Goal: Communication & Community: Answer question/provide support

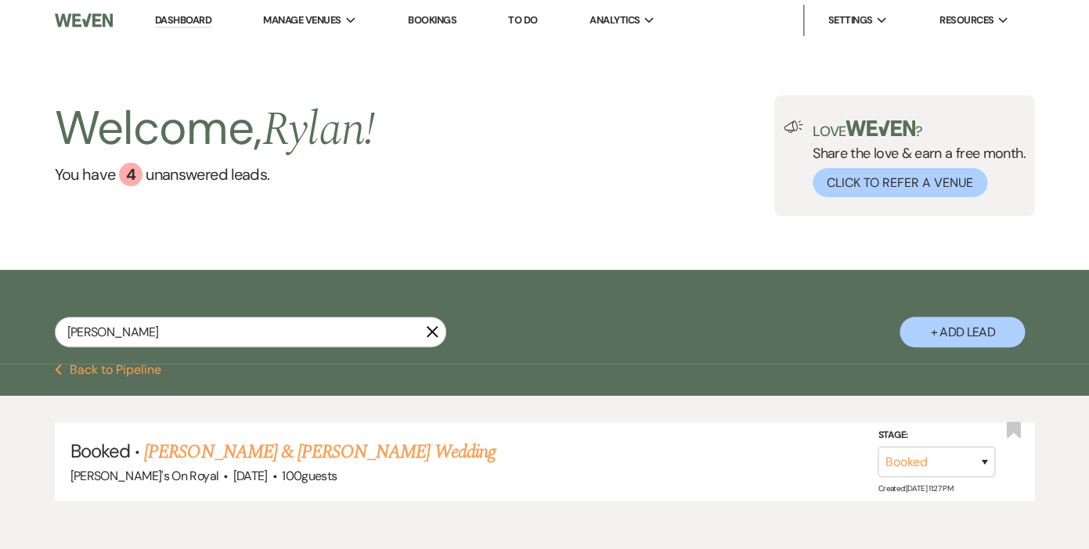
drag, startPoint x: 113, startPoint y: 336, endPoint x: 67, endPoint y: 331, distance: 46.4
click at [67, 331] on input "[PERSON_NAME]" at bounding box center [250, 332] width 391 height 31
type input "[PERSON_NAME]"
click at [261, 453] on link "[PERSON_NAME] & [PERSON_NAME] Wedding" at bounding box center [319, 452] width 351 height 28
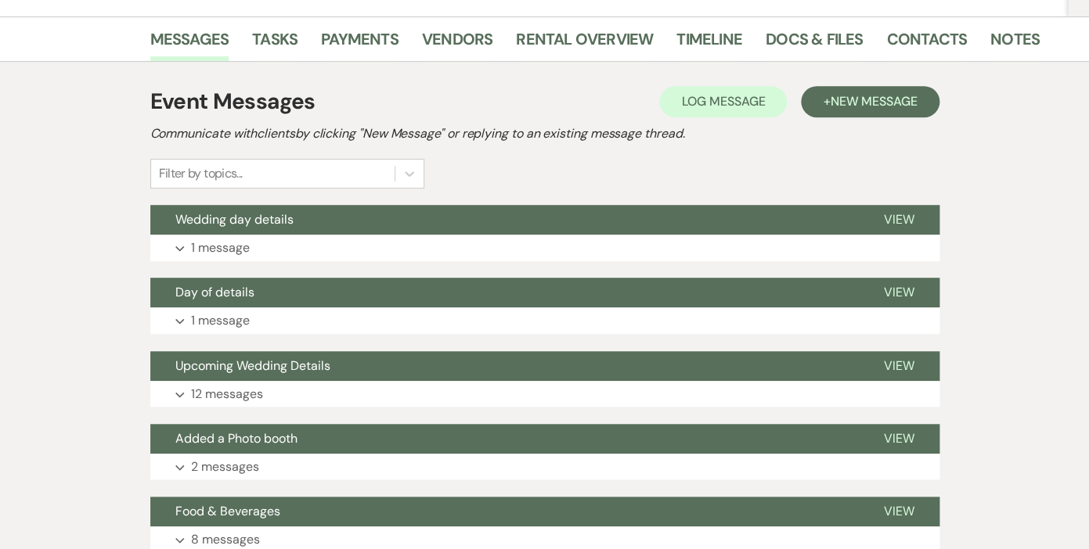
scroll to position [243, 0]
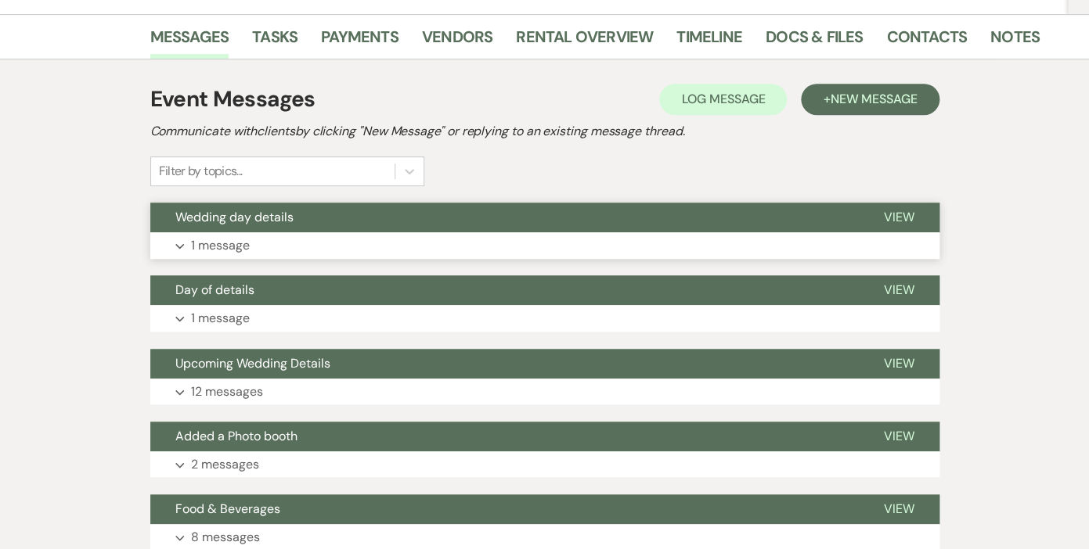
click at [218, 244] on p "1 message" at bounding box center [220, 246] width 59 height 20
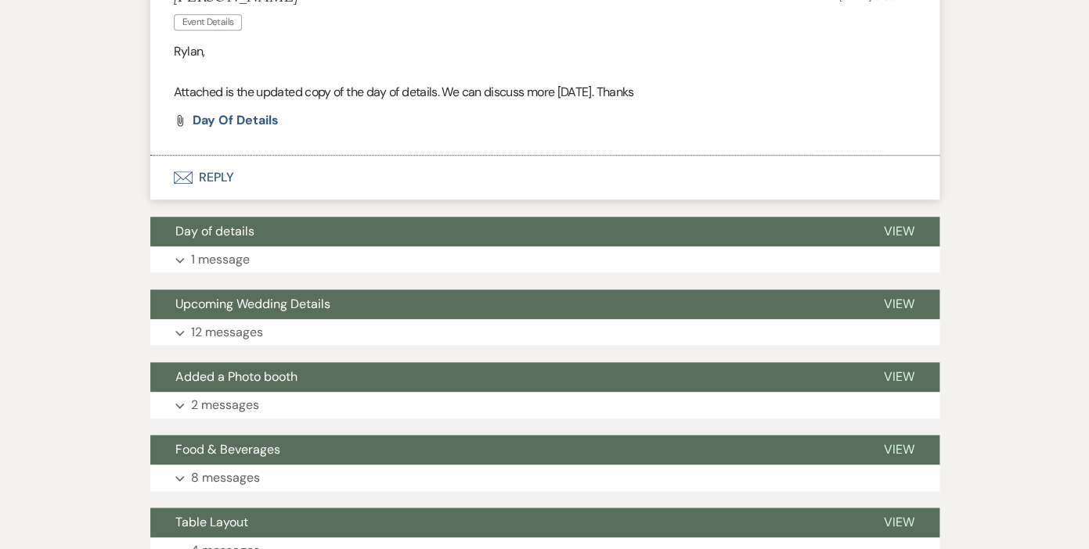
scroll to position [509, 0]
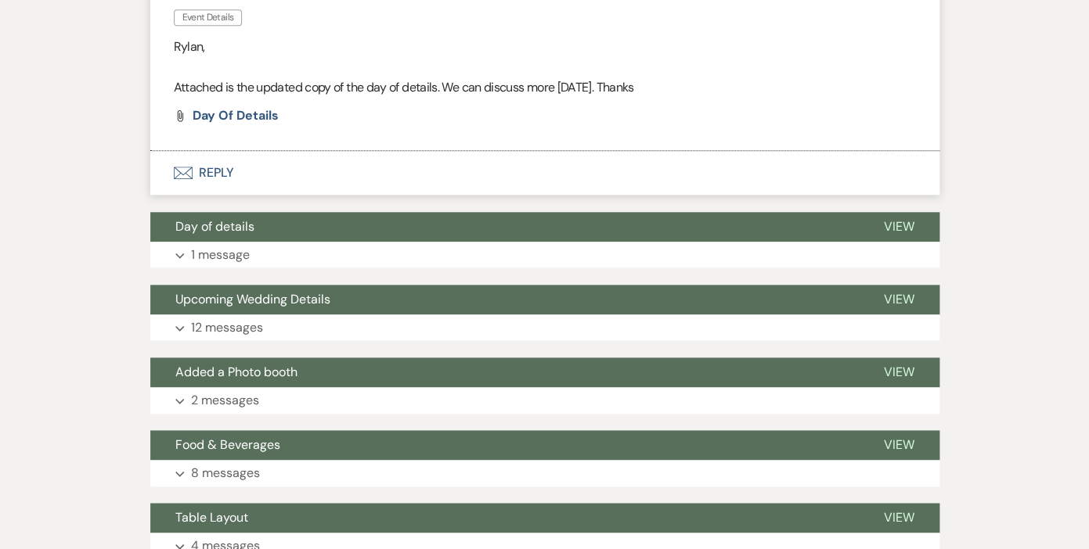
click at [224, 171] on button "Envelope Reply" at bounding box center [544, 173] width 789 height 44
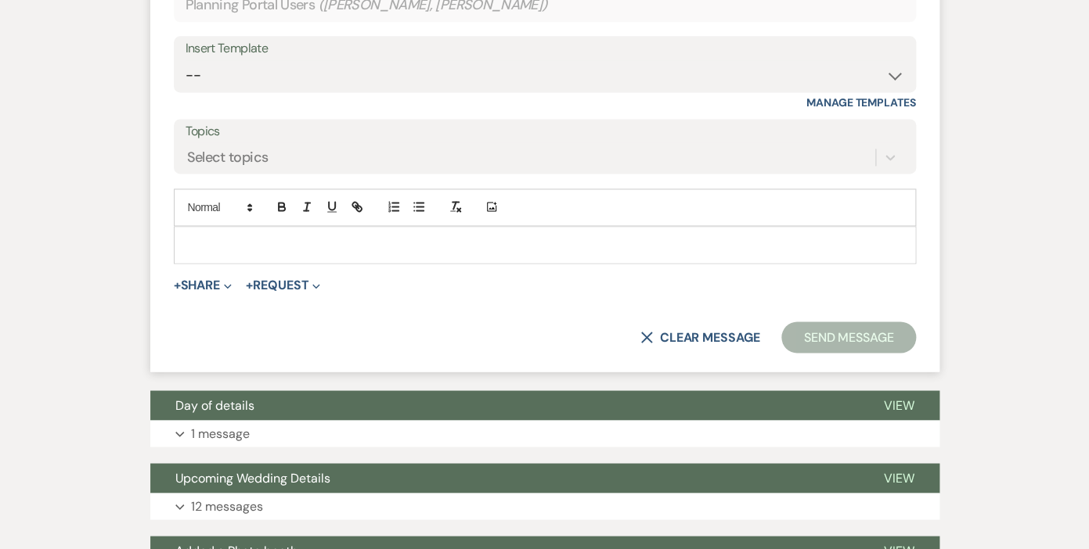
scroll to position [838, 0]
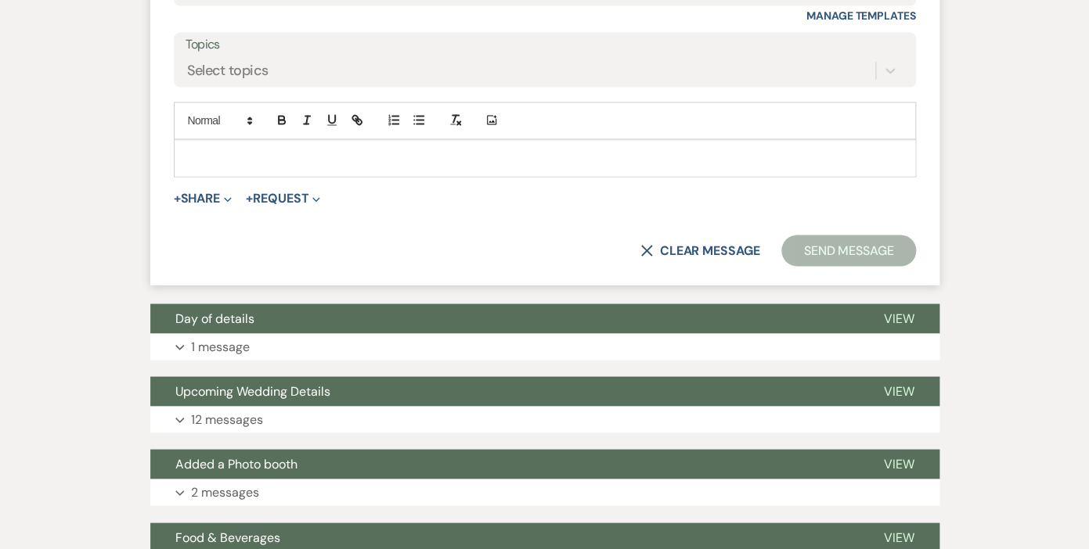
click at [263, 148] on div at bounding box center [545, 158] width 740 height 36
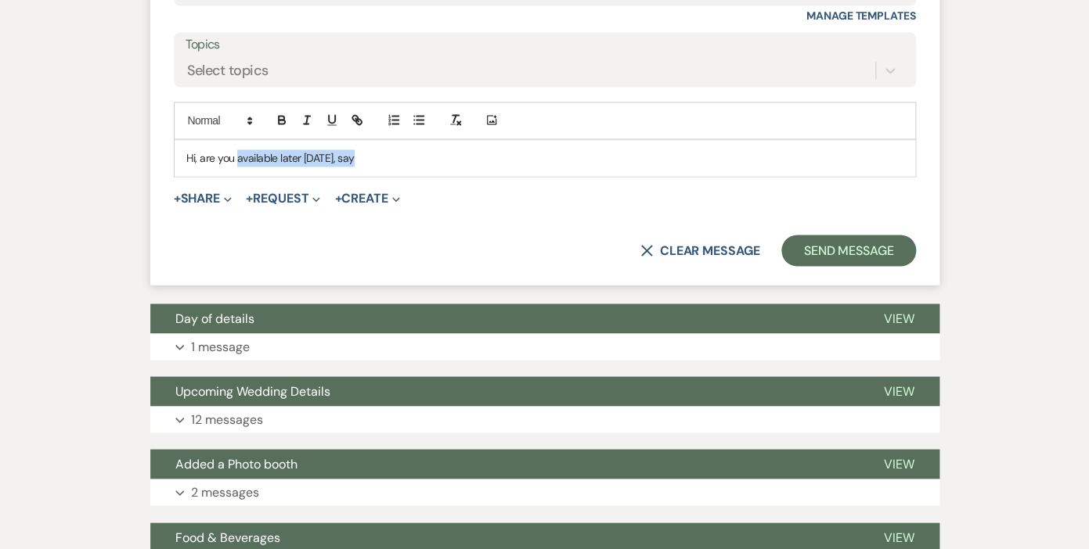
drag, startPoint x: 352, startPoint y: 159, endPoint x: 236, endPoint y: 157, distance: 115.9
click at [236, 157] on p "Hi, are you available later [DATE], say" at bounding box center [544, 157] width 717 height 17
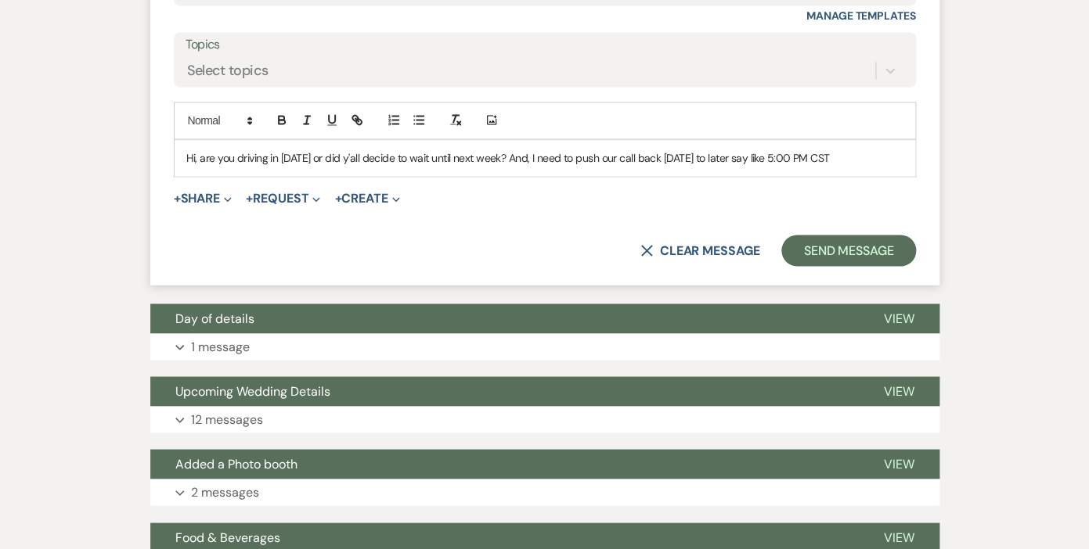
click at [755, 158] on p "Hi, are you driving in [DATE] or did y'all decide to wait until next week? And,…" at bounding box center [544, 157] width 717 height 17
drag, startPoint x: 754, startPoint y: 160, endPoint x: 740, endPoint y: 157, distance: 13.5
click at [740, 157] on p "Hi, are you driving in [DATE] or did y'all decide to wait until next week? And,…" at bounding box center [544, 157] width 717 height 17
click at [800, 159] on p "Hi, are you driving in [DATE] or did y'all decide to wait until next week? And,…" at bounding box center [544, 157] width 717 height 17
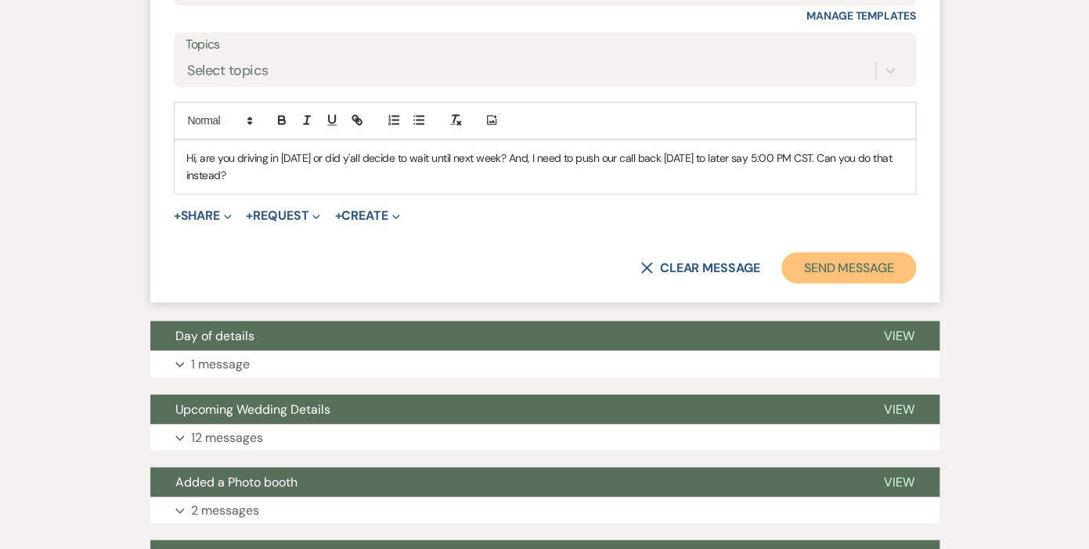
click at [828, 261] on button "Send Message" at bounding box center [848, 267] width 134 height 31
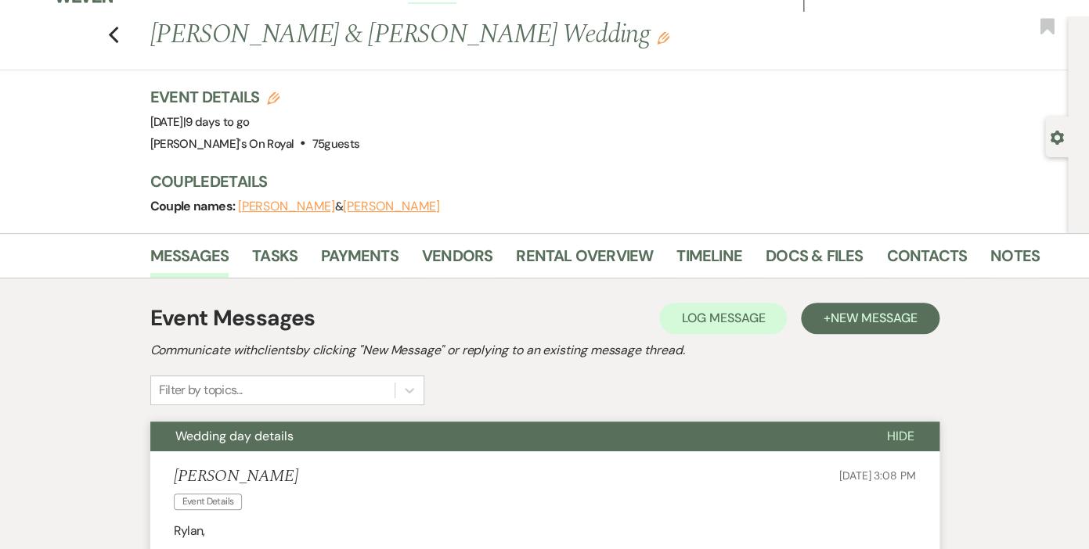
scroll to position [0, 0]
